Goal: Task Accomplishment & Management: Manage account settings

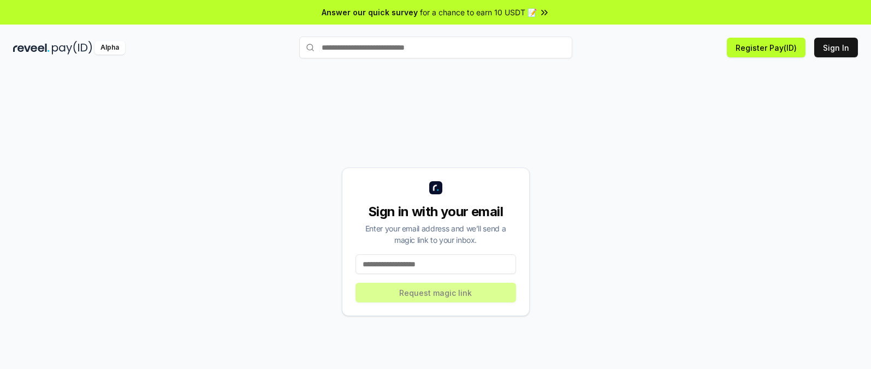
click at [416, 261] on input at bounding box center [436, 265] width 161 height 20
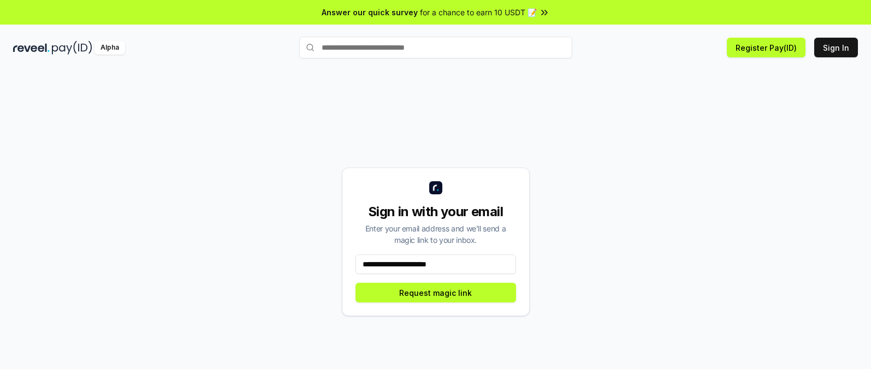
type input "**********"
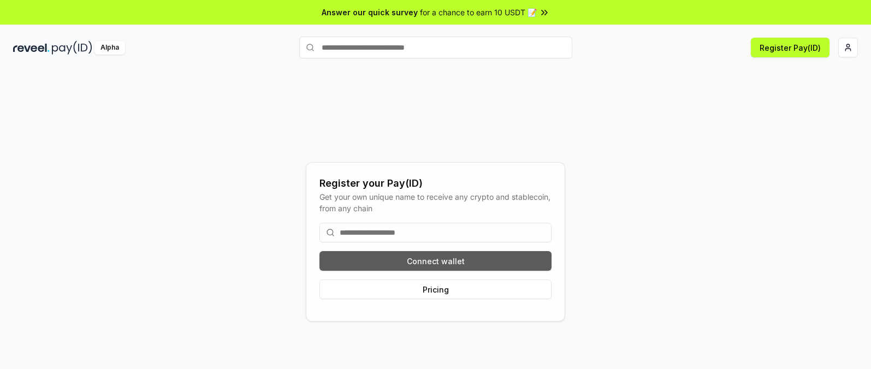
click at [425, 260] on button "Connect wallet" at bounding box center [436, 261] width 232 height 20
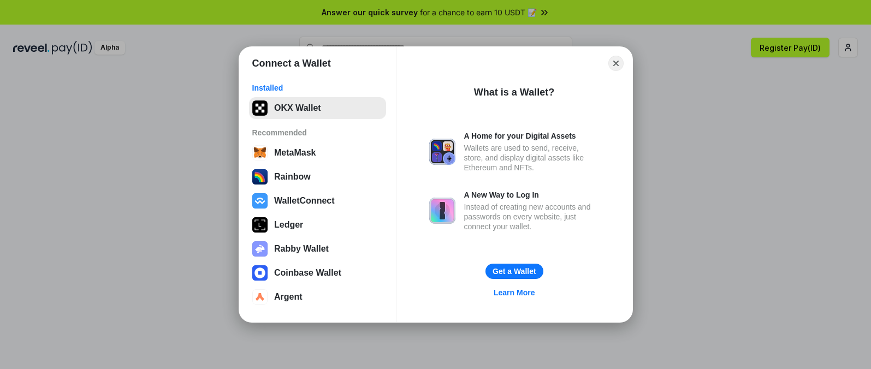
click at [302, 108] on button "OKX Wallet" at bounding box center [317, 108] width 137 height 22
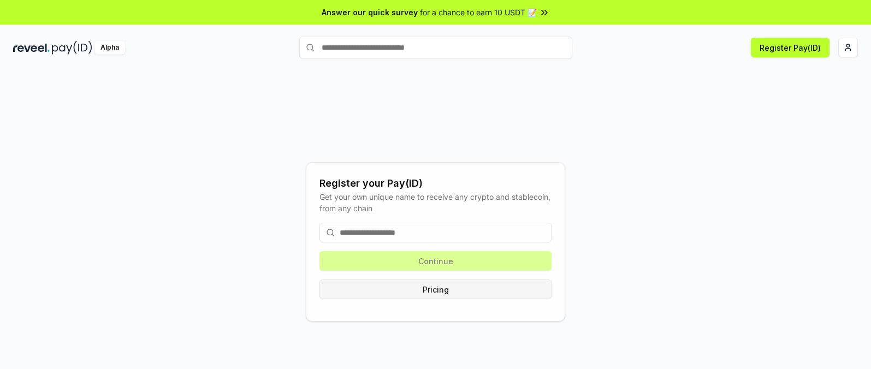
click at [431, 297] on button "Pricing" at bounding box center [436, 290] width 232 height 20
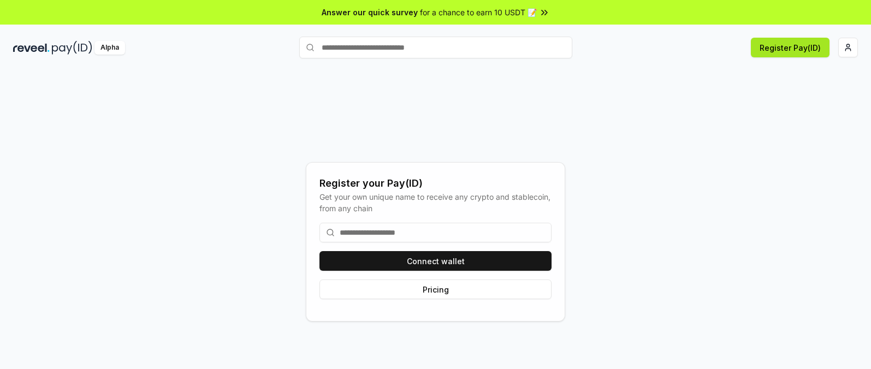
click at [799, 52] on button "Register Pay(ID)" at bounding box center [790, 48] width 79 height 20
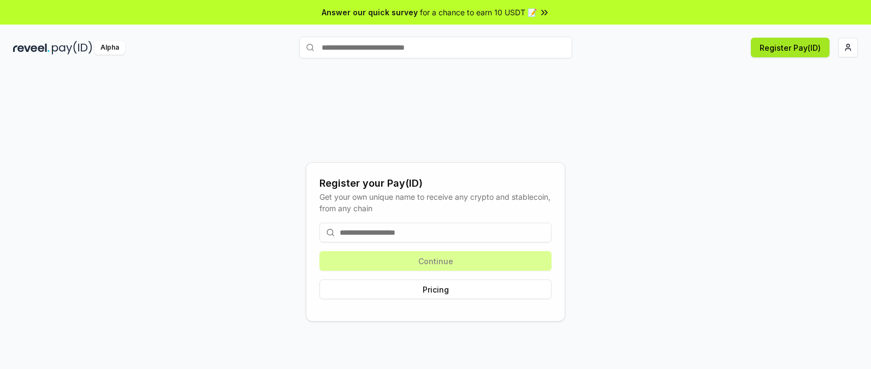
click at [788, 46] on button "Register Pay(ID)" at bounding box center [790, 48] width 79 height 20
click at [849, 51] on html "Answer our quick survey for a chance to earn 10 USDT 📝 Alpha Register Pay(ID) R…" at bounding box center [435, 184] width 871 height 369
click at [599, 109] on html "Answer our quick survey for a chance to earn 10 USDT 📝 Alpha Register Pay(ID) R…" at bounding box center [435, 184] width 871 height 369
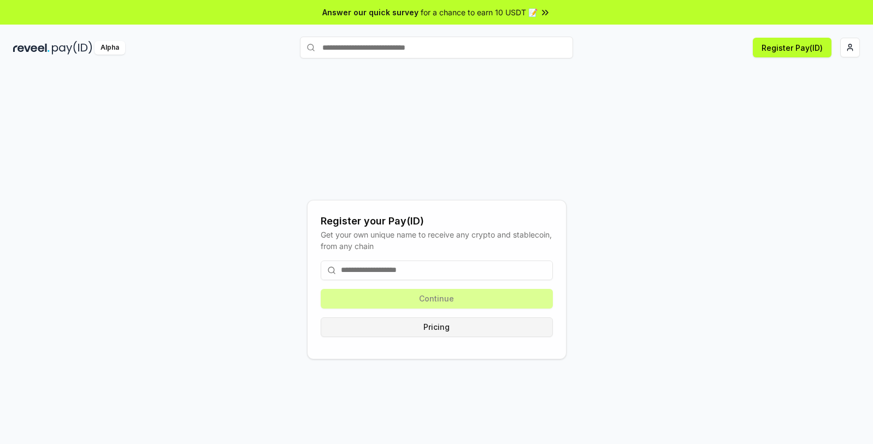
click at [440, 323] on button "Pricing" at bounding box center [437, 327] width 232 height 20
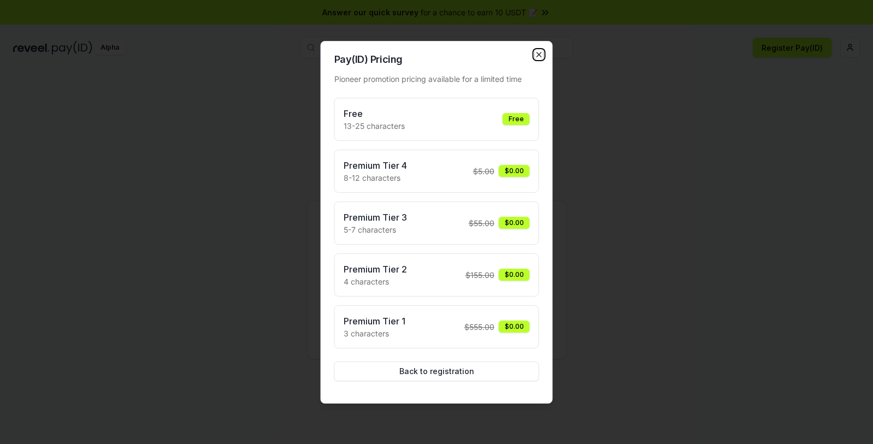
click at [538, 53] on icon "button" at bounding box center [539, 54] width 9 height 9
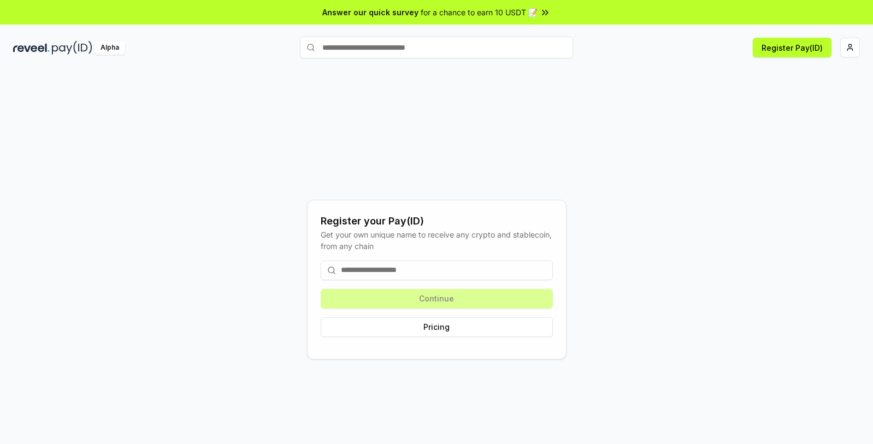
click at [413, 269] on input at bounding box center [437, 271] width 232 height 20
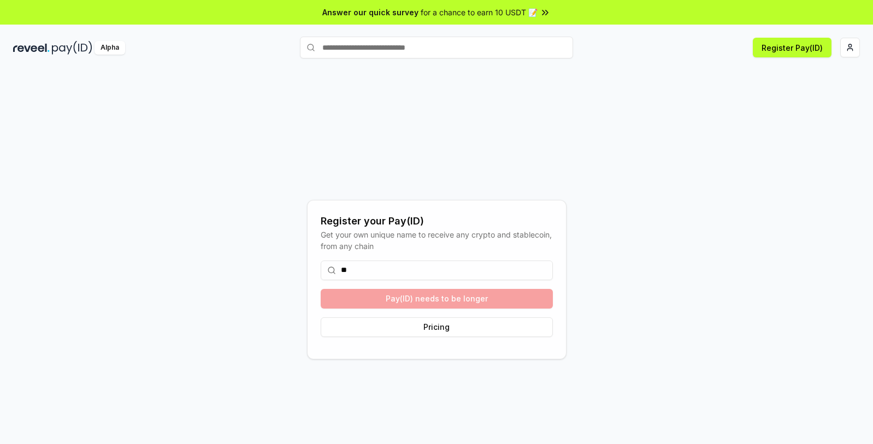
type input "*"
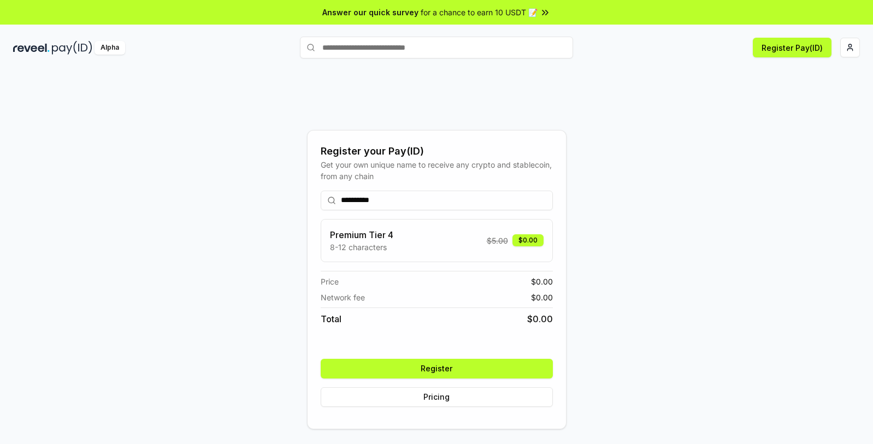
type input "**********"
click at [450, 369] on button "Register" at bounding box center [437, 369] width 232 height 20
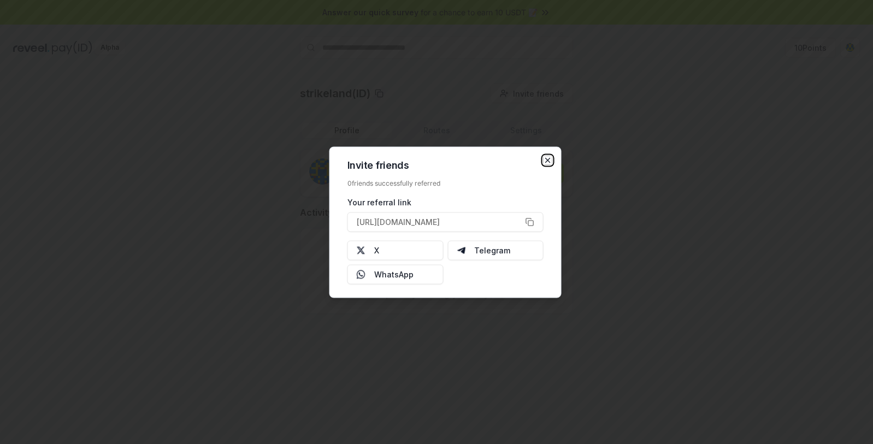
click at [550, 159] on icon "button" at bounding box center [547, 160] width 9 height 9
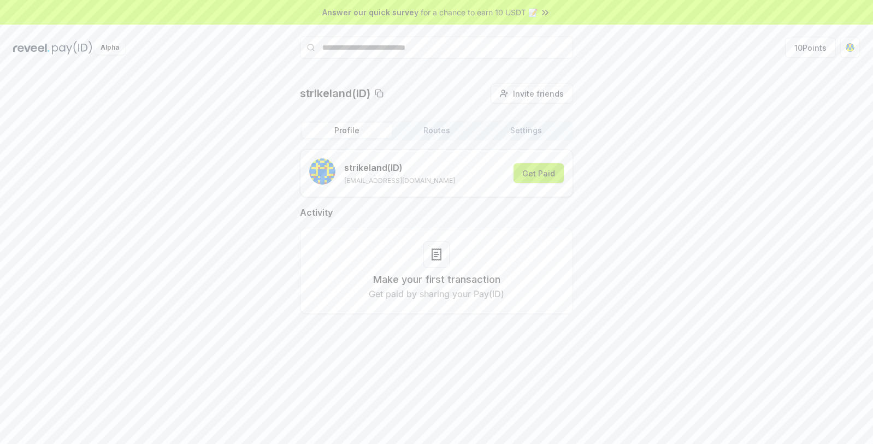
click at [545, 170] on button "Get Paid" at bounding box center [538, 173] width 50 height 20
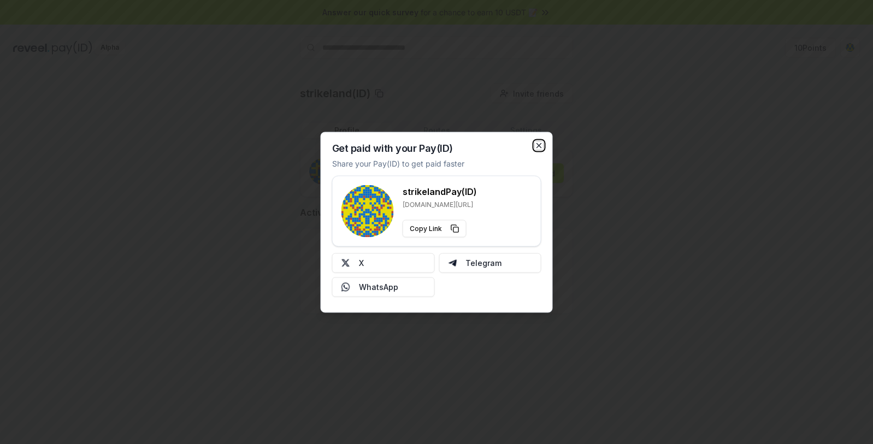
click at [541, 142] on icon "button" at bounding box center [539, 145] width 9 height 9
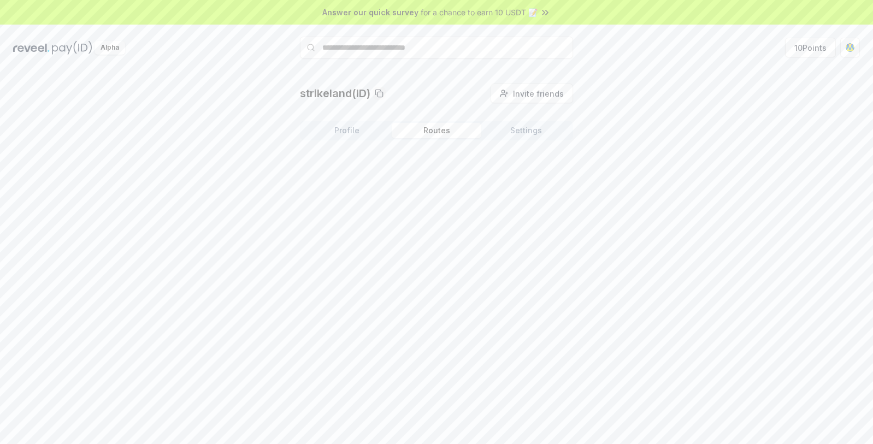
click at [440, 131] on button "Routes" at bounding box center [437, 130] width 90 height 15
click at [527, 131] on button "Settings" at bounding box center [526, 130] width 90 height 15
click at [808, 54] on button "10 Points" at bounding box center [810, 48] width 51 height 20
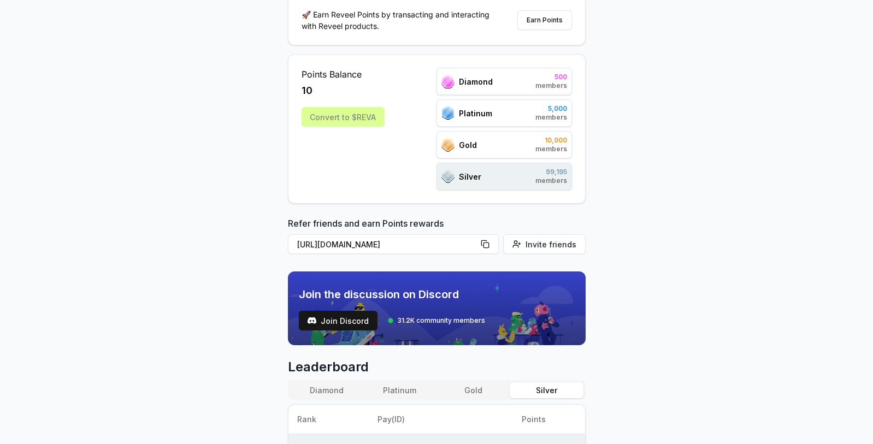
scroll to position [62, 0]
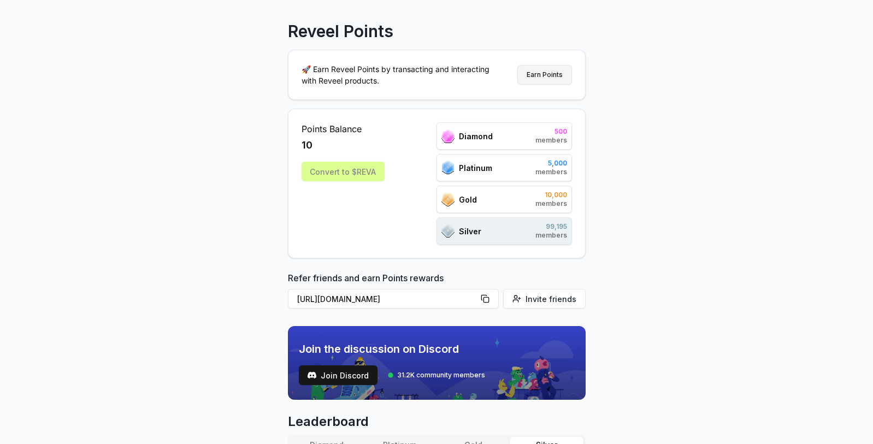
click at [540, 74] on button "Earn Points" at bounding box center [544, 75] width 55 height 20
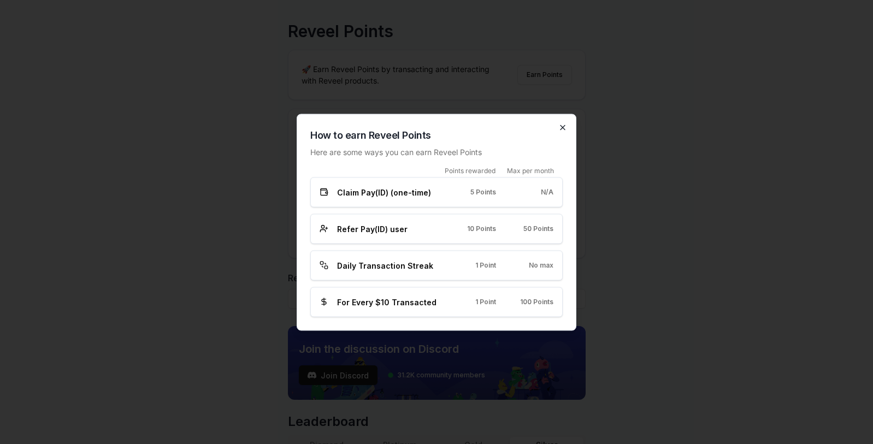
click at [562, 128] on icon "button" at bounding box center [562, 127] width 4 height 4
